Goal: Task Accomplishment & Management: Use online tool/utility

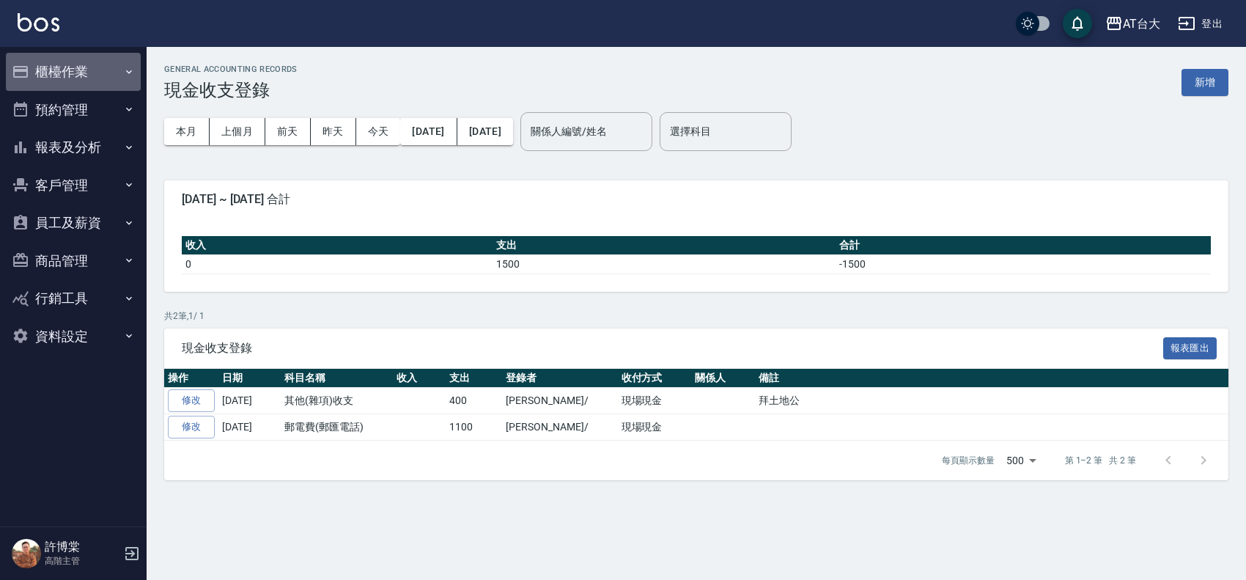
click at [97, 66] on button "櫃檯作業" at bounding box center [73, 72] width 135 height 38
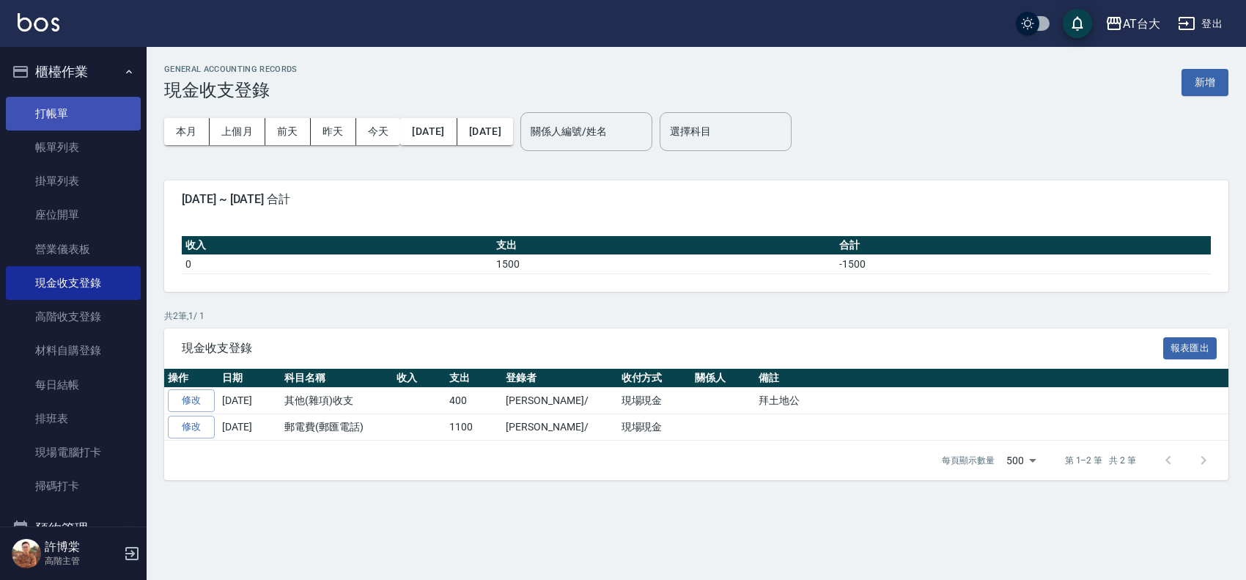
click at [97, 114] on link "打帳單" at bounding box center [73, 114] width 135 height 34
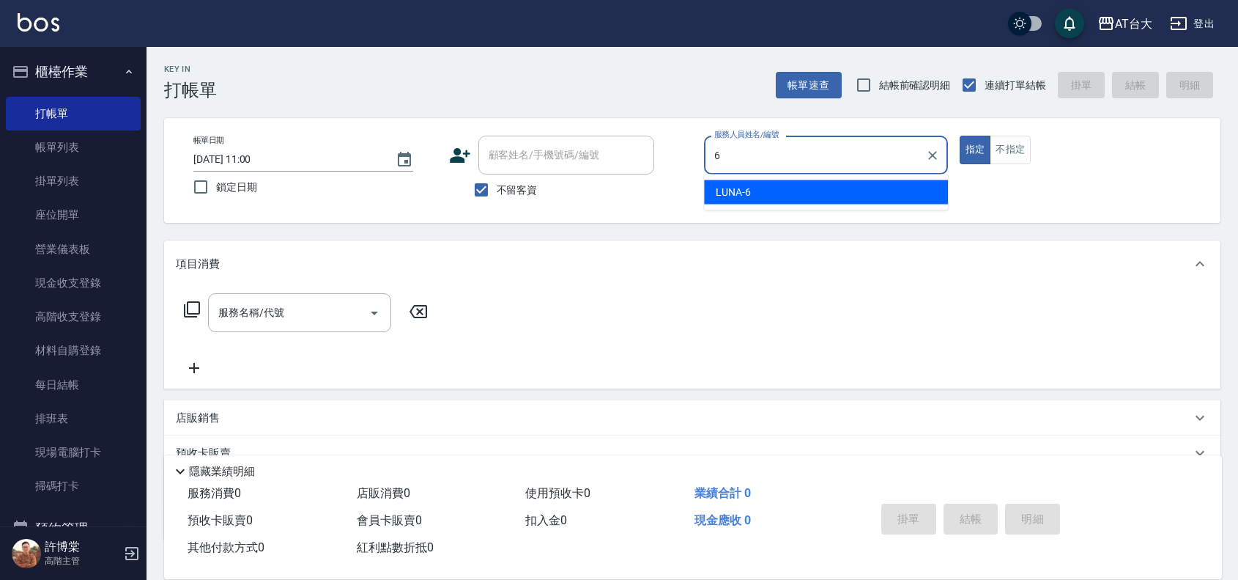
type input "LUNA-6"
type button "true"
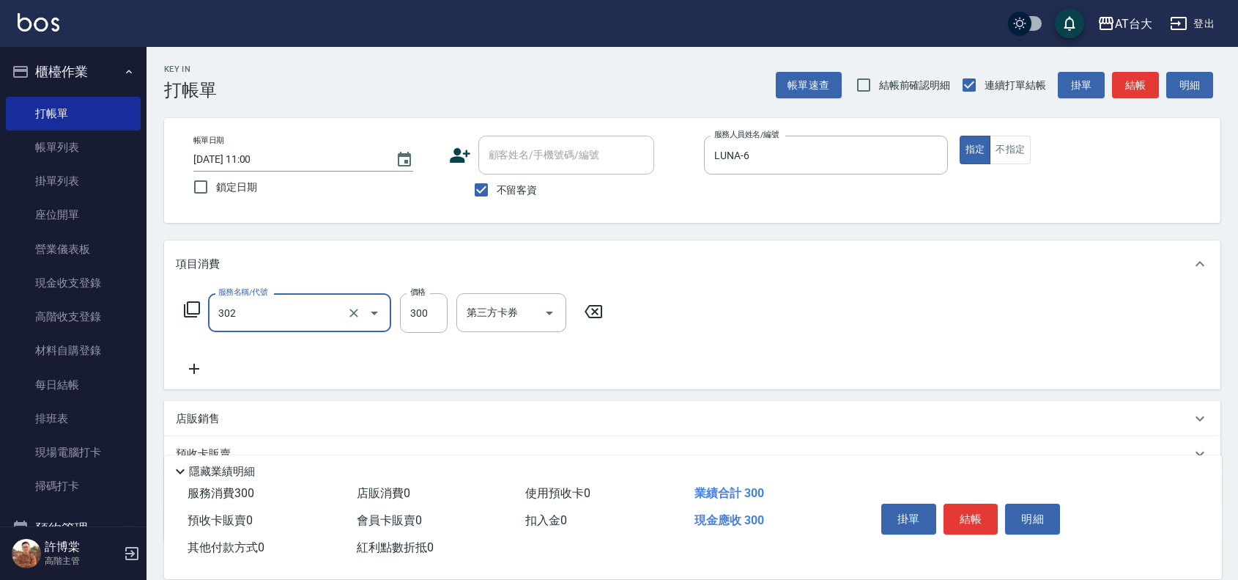
type input "剪髮(302)"
type input "250"
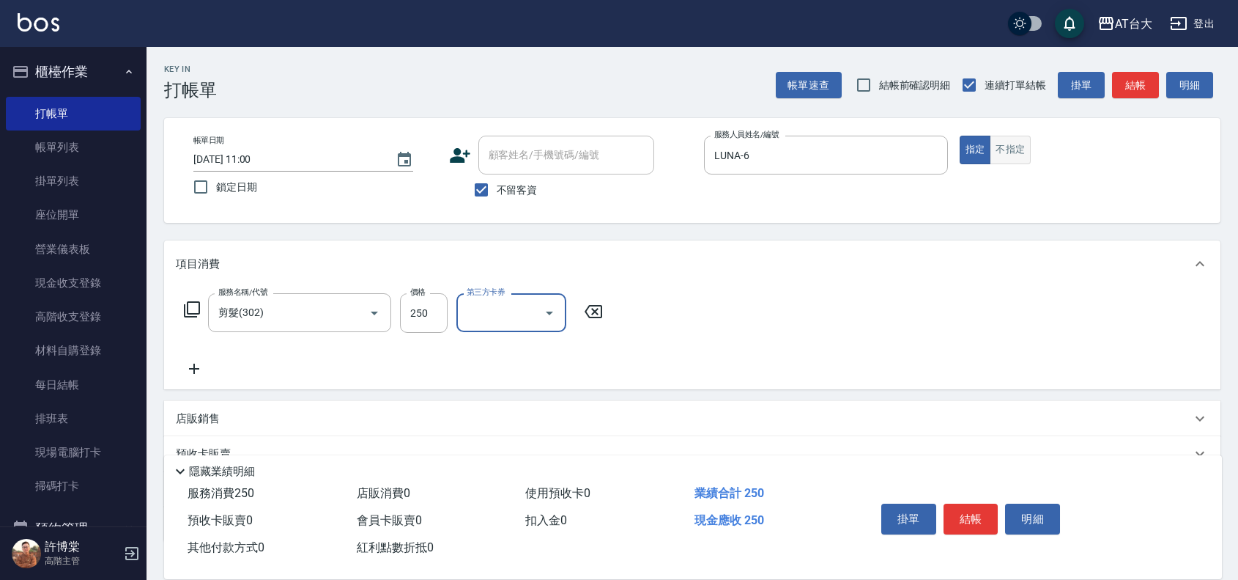
click at [994, 156] on button "不指定" at bounding box center [1010, 150] width 41 height 29
click at [958, 522] on button "結帳" at bounding box center [971, 518] width 55 height 31
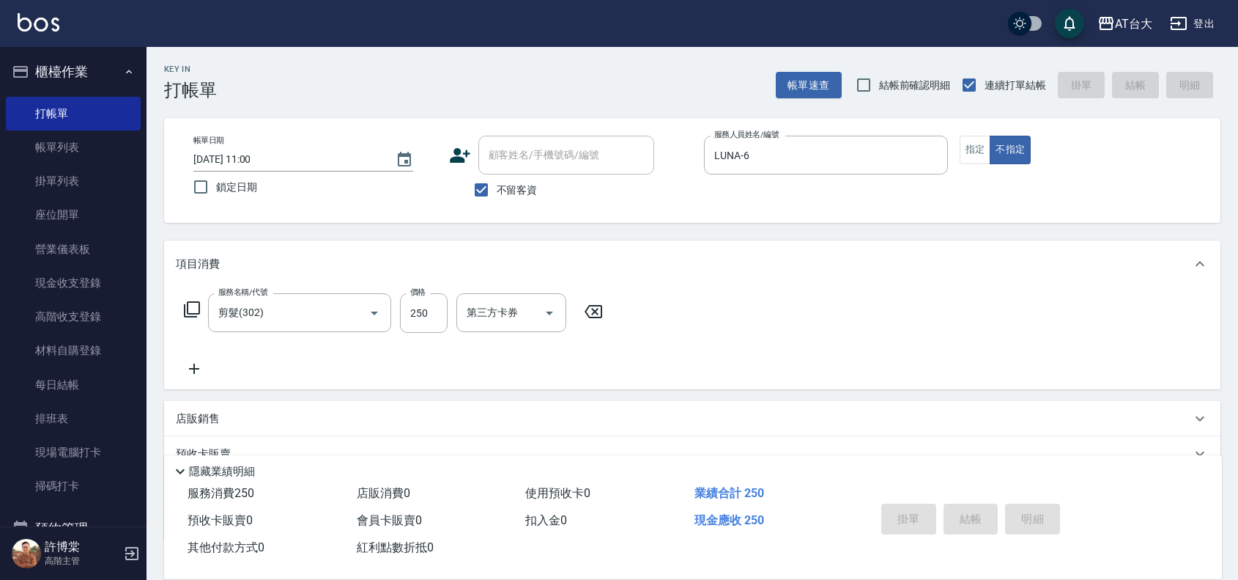
type input "[DATE] 11:21"
